Goal: Transaction & Acquisition: Purchase product/service

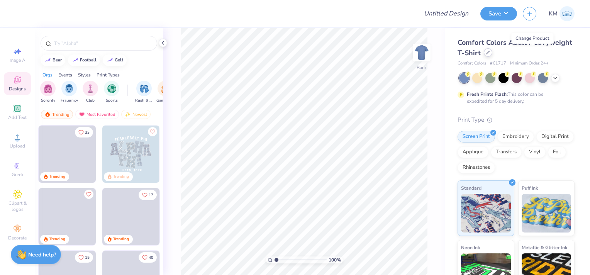
click at [490, 53] on icon at bounding box center [488, 53] width 4 height 4
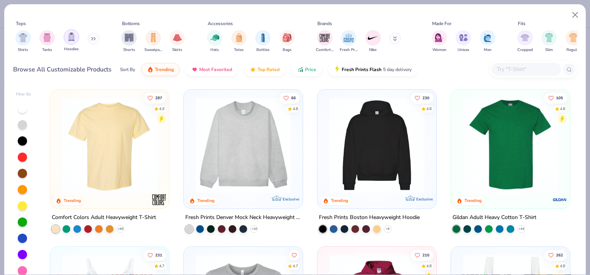
click at [68, 38] on img "filter for Hoodies" at bounding box center [71, 36] width 8 height 9
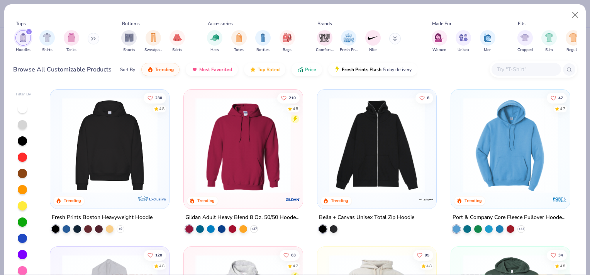
click at [257, 180] on img at bounding box center [242, 145] width 103 height 96
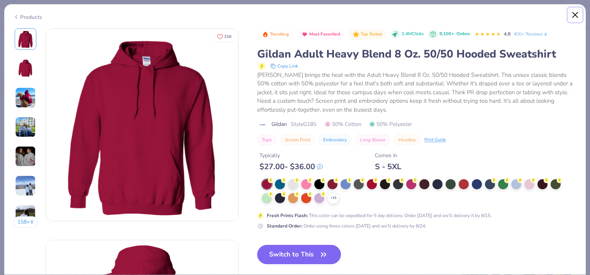
click at [572, 14] on button "Close" at bounding box center [575, 15] width 15 height 15
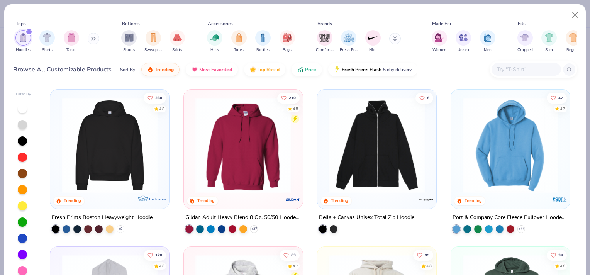
click at [275, 180] on img at bounding box center [242, 145] width 103 height 96
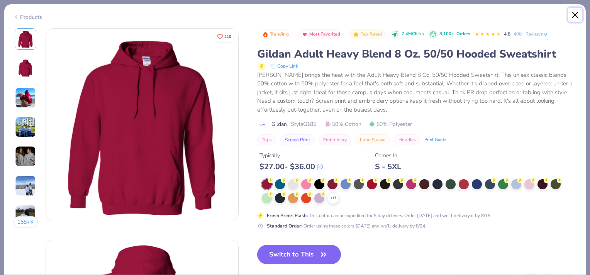
click at [571, 13] on button "Close" at bounding box center [575, 15] width 15 height 15
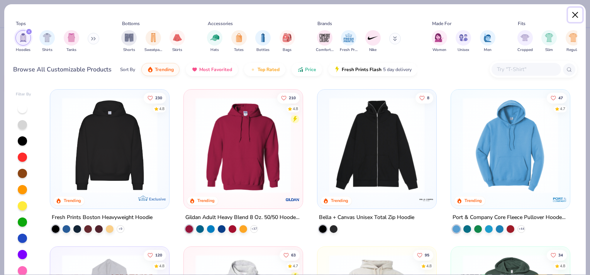
click at [579, 16] on button "Close" at bounding box center [575, 15] width 15 height 15
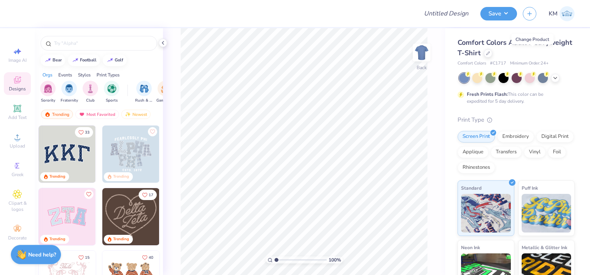
click at [557, 12] on span "KM" at bounding box center [553, 13] width 9 height 9
